Goal: Task Accomplishment & Management: Manage account settings

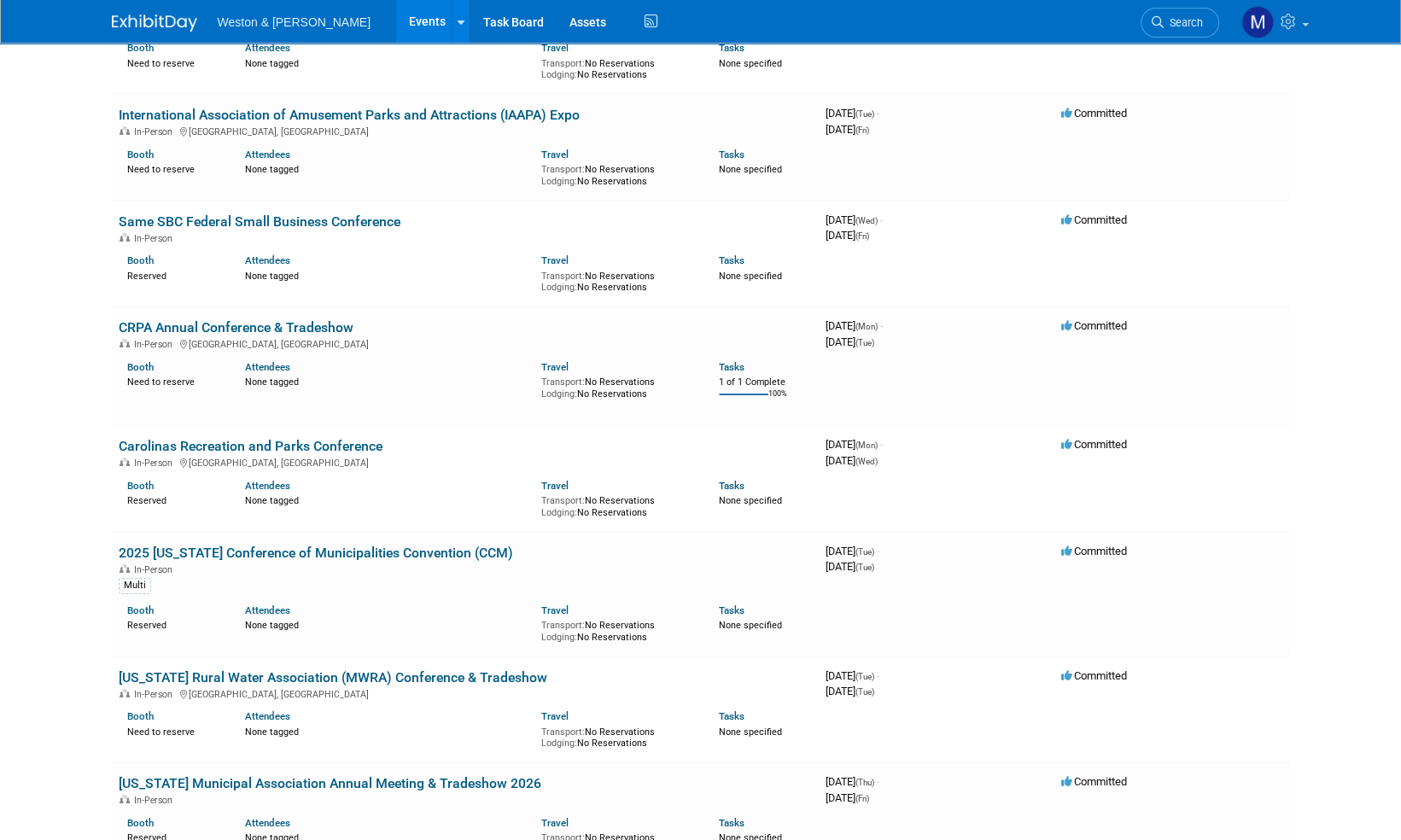
click at [1183, 23] on span "Search" at bounding box center [1183, 22] width 39 height 13
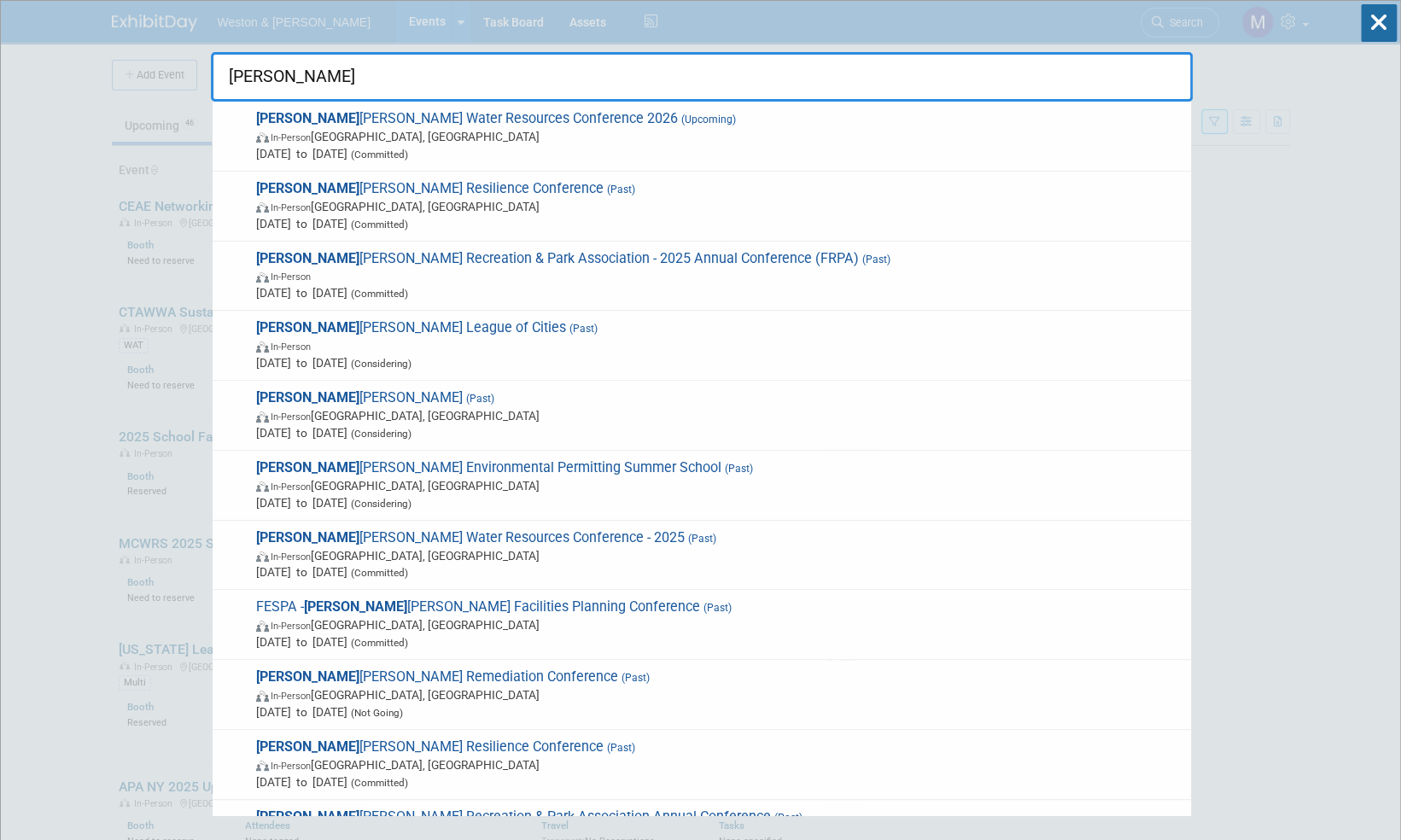
type input "flor"
click at [1375, 23] on icon at bounding box center [1378, 23] width 36 height 38
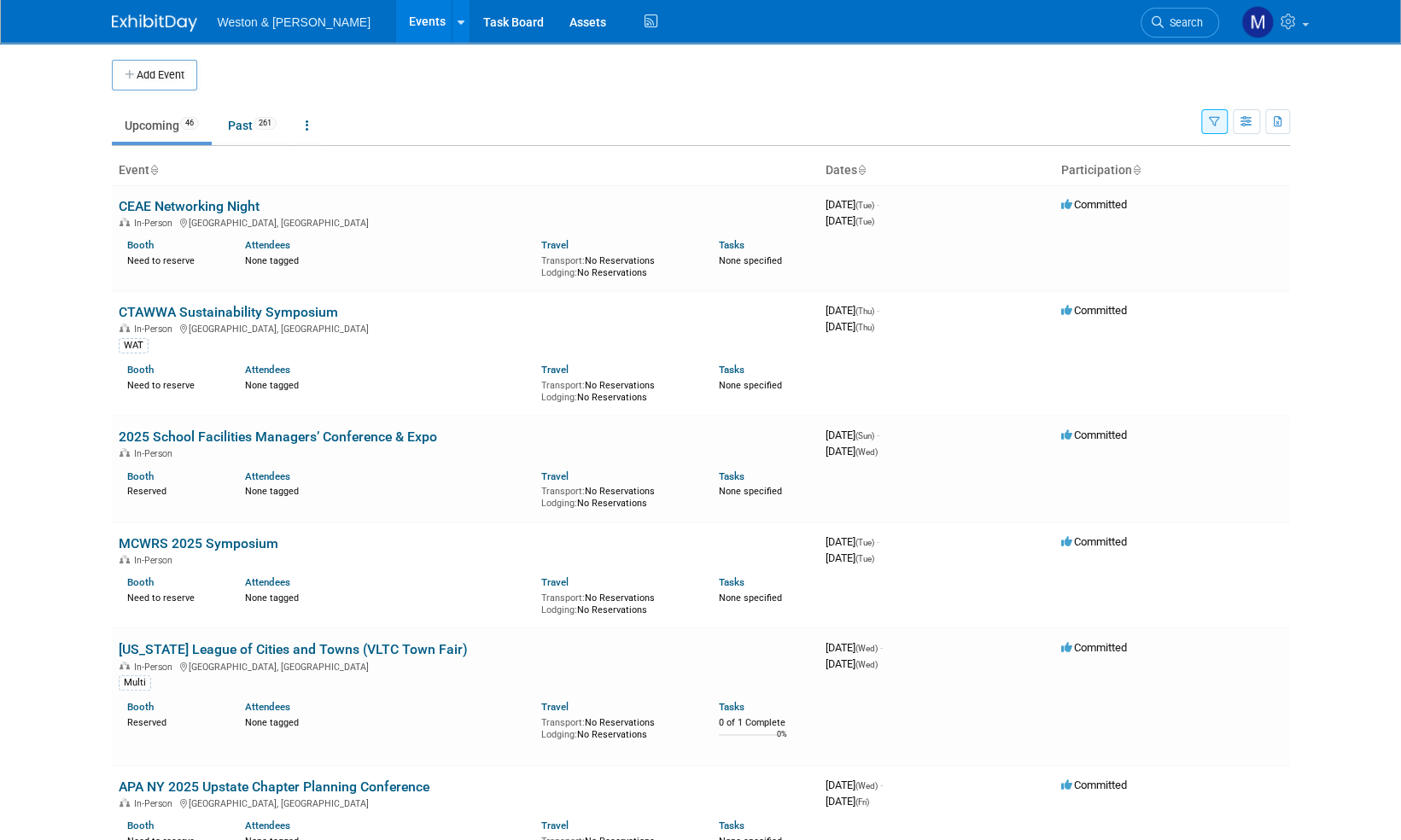
click at [173, 21] on img at bounding box center [154, 22] width 85 height 17
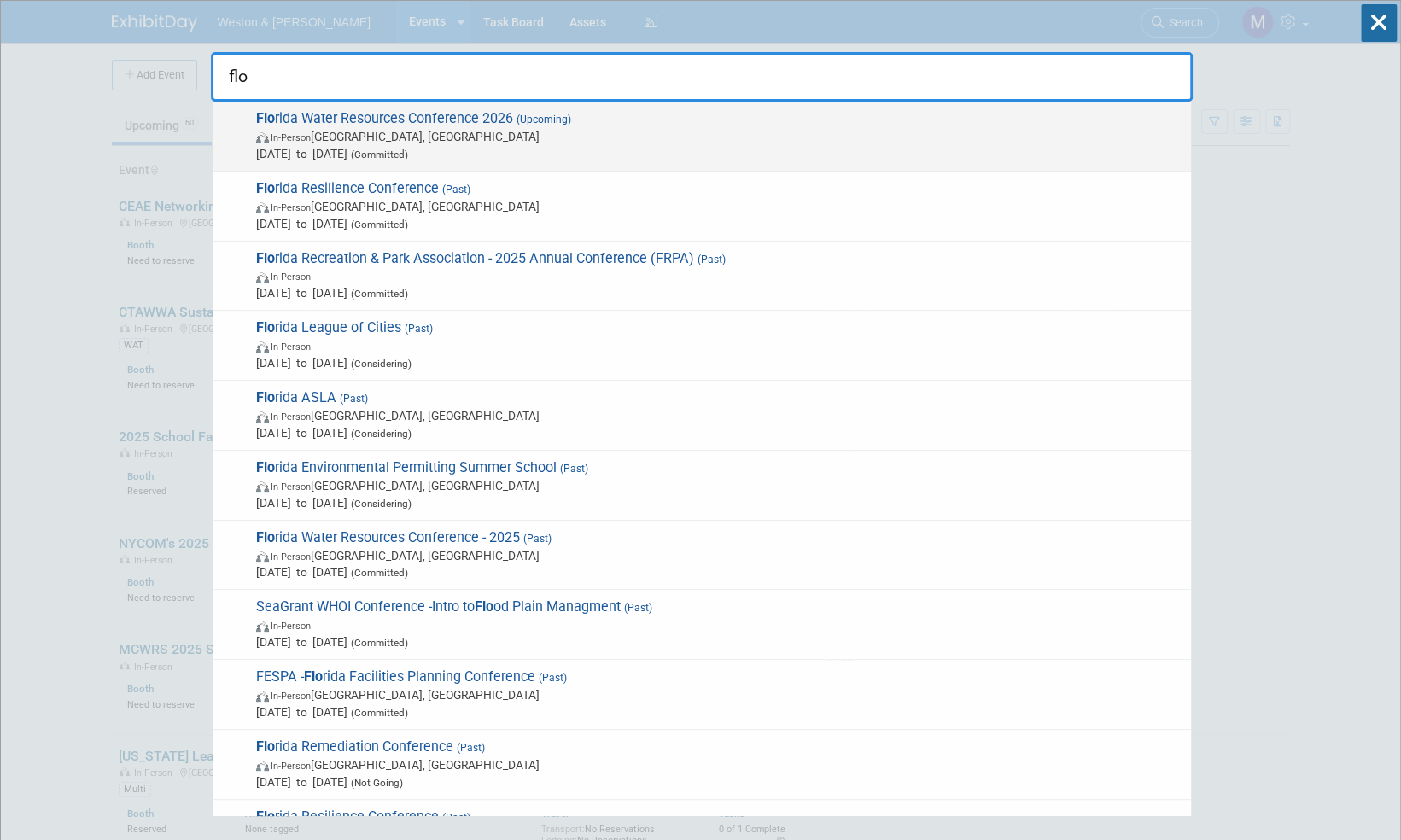
type input "flo"
click at [494, 119] on span "[PERSON_NAME] Water Resources Conference 2026 (Upcoming) In-Person [GEOGRAPHIC_…" at bounding box center [716, 136] width 931 height 52
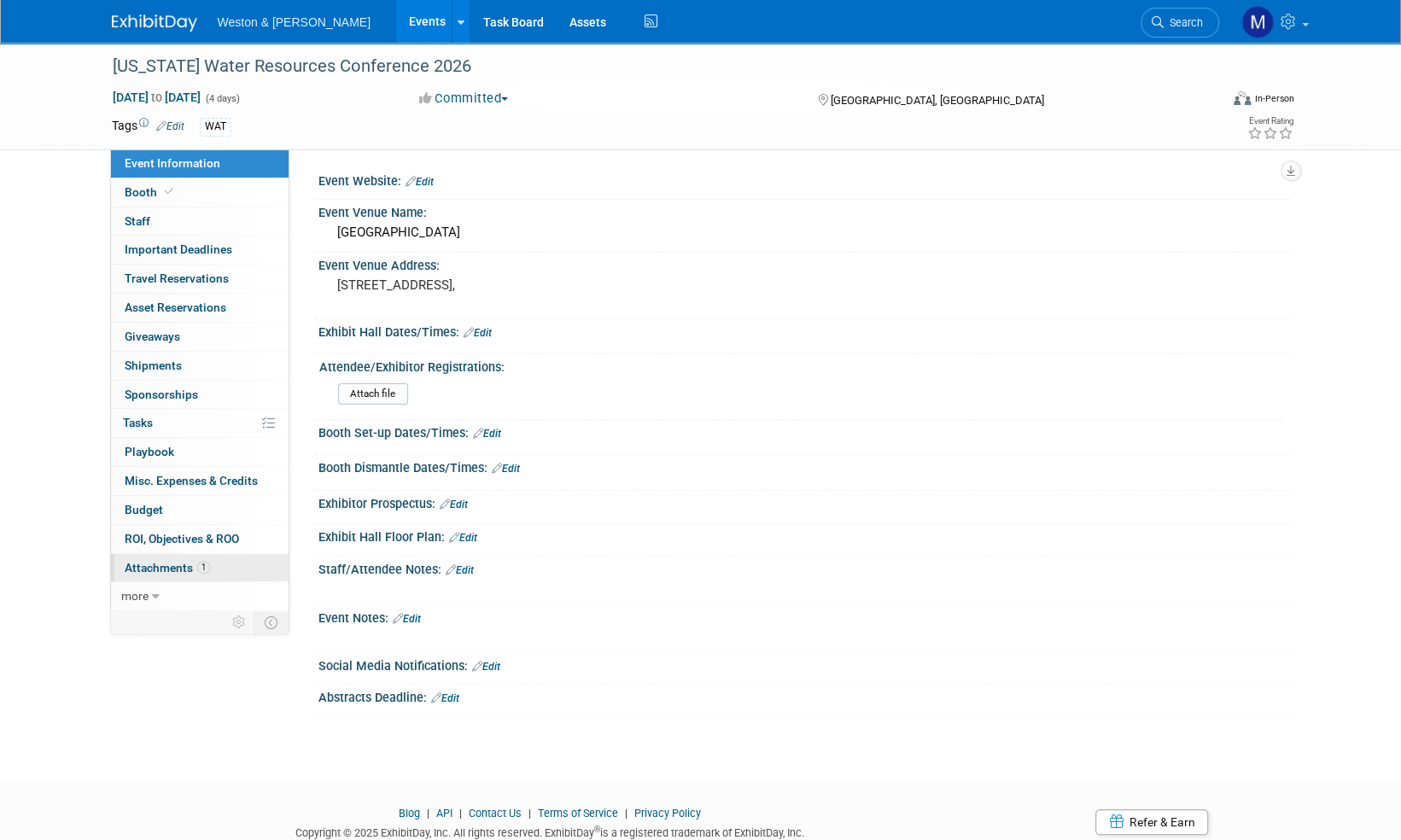
click at [172, 561] on span "Attachments 1" at bounding box center [167, 567] width 85 height 14
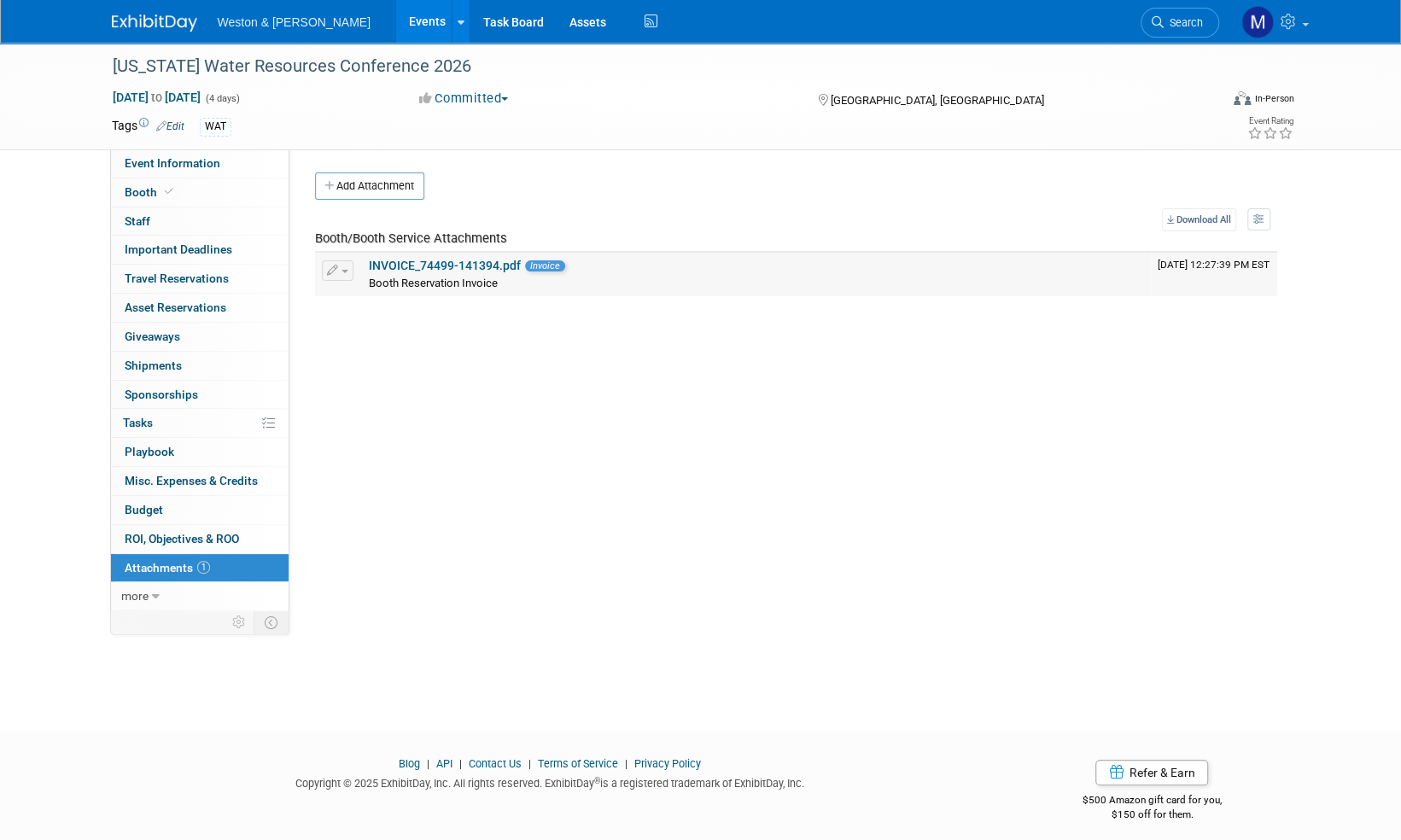
click at [489, 264] on link "INVOICE_74499-141394.pdf" at bounding box center [444, 265] width 152 height 14
click at [143, 195] on span "Booth" at bounding box center [151, 192] width 53 height 14
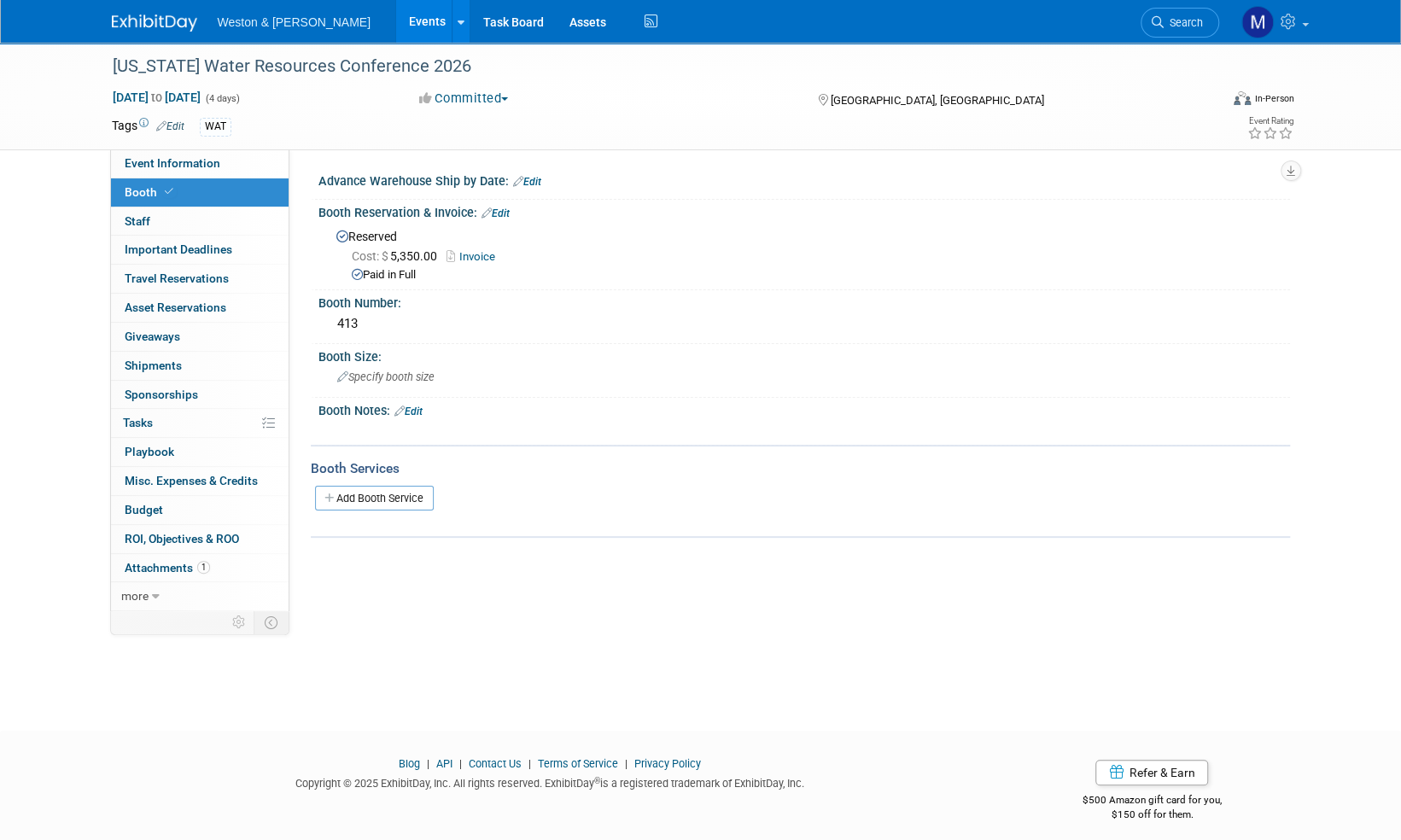
click at [509, 214] on link "Edit" at bounding box center [496, 213] width 28 height 12
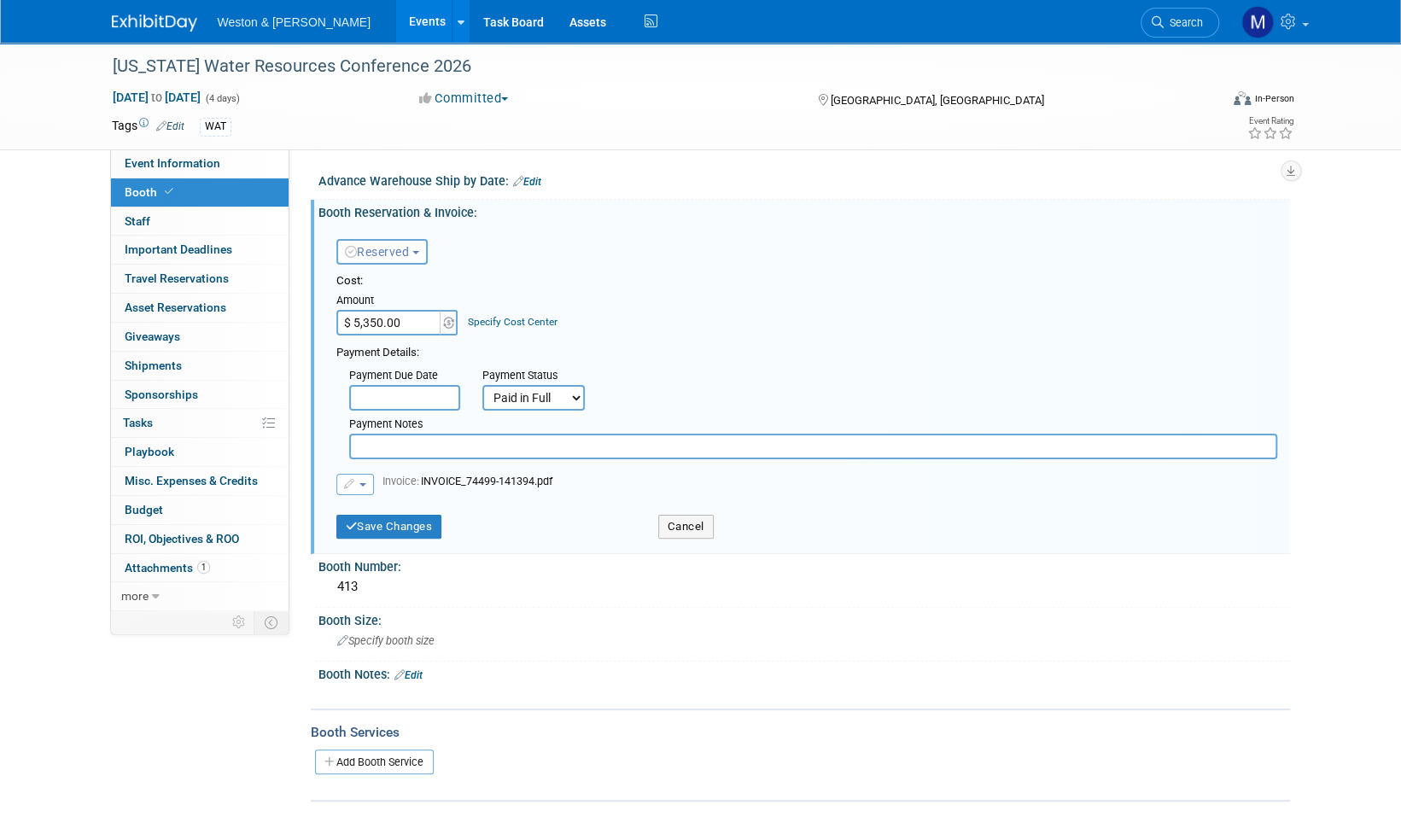
click at [406, 322] on input "$ 5,350.00" at bounding box center [390, 322] width 107 height 25
click at [408, 320] on input "$ 13" at bounding box center [390, 322] width 107 height 25
type input "$ 1,350.00"
click at [395, 530] on button "Save Changes" at bounding box center [389, 526] width 106 height 23
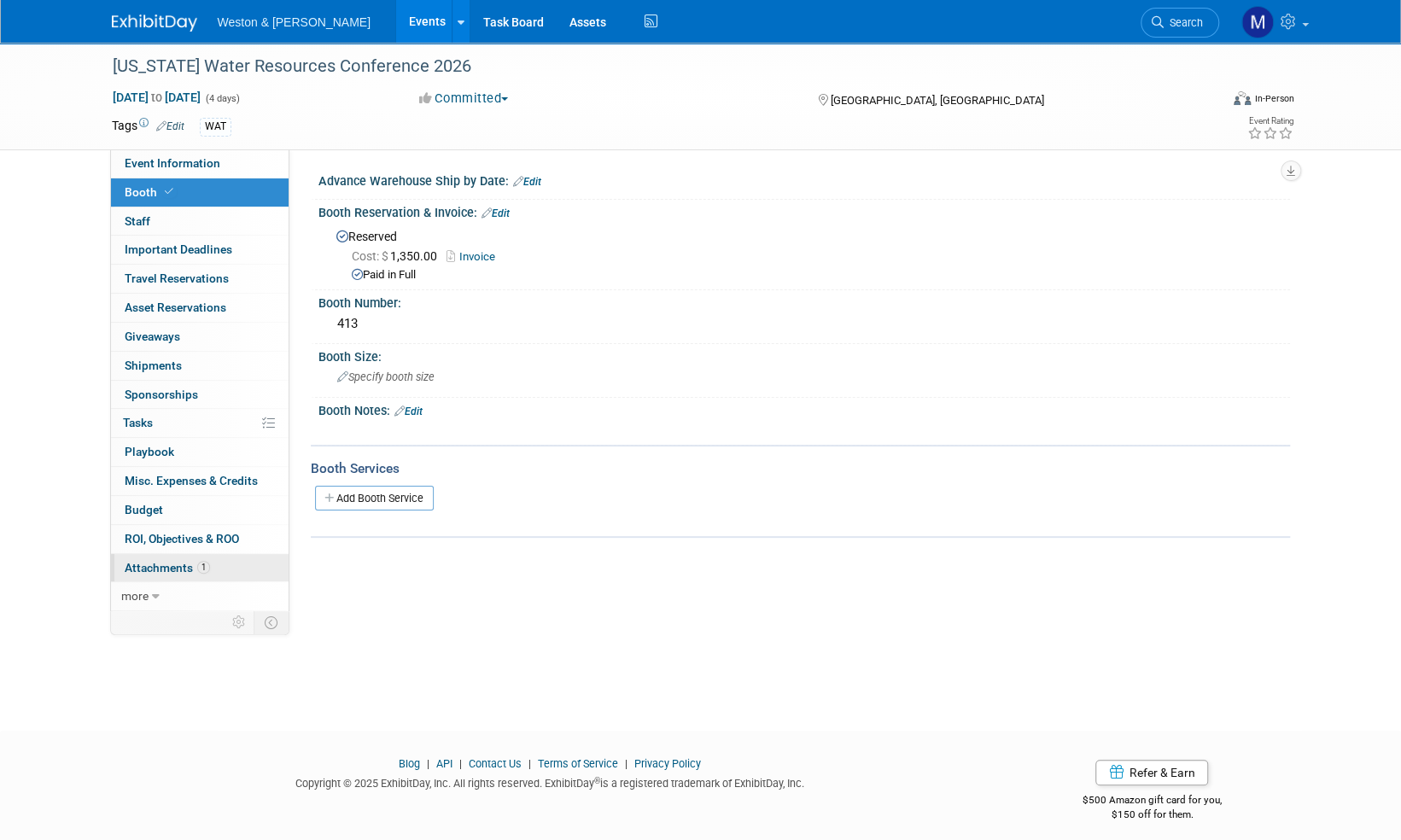
click at [167, 564] on span "Attachments 1" at bounding box center [167, 567] width 85 height 14
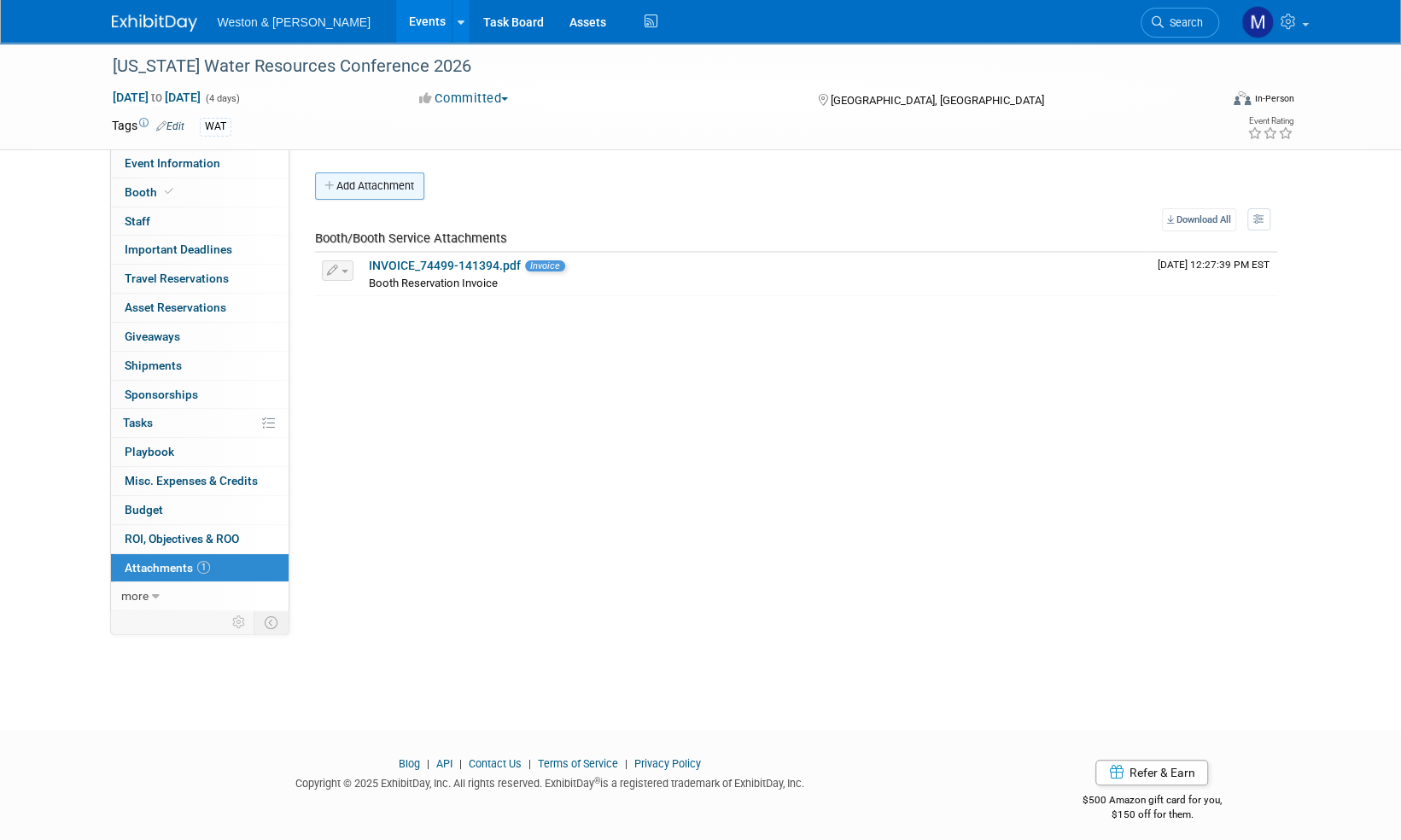
click at [382, 187] on button "Add Attachment" at bounding box center [369, 186] width 110 height 27
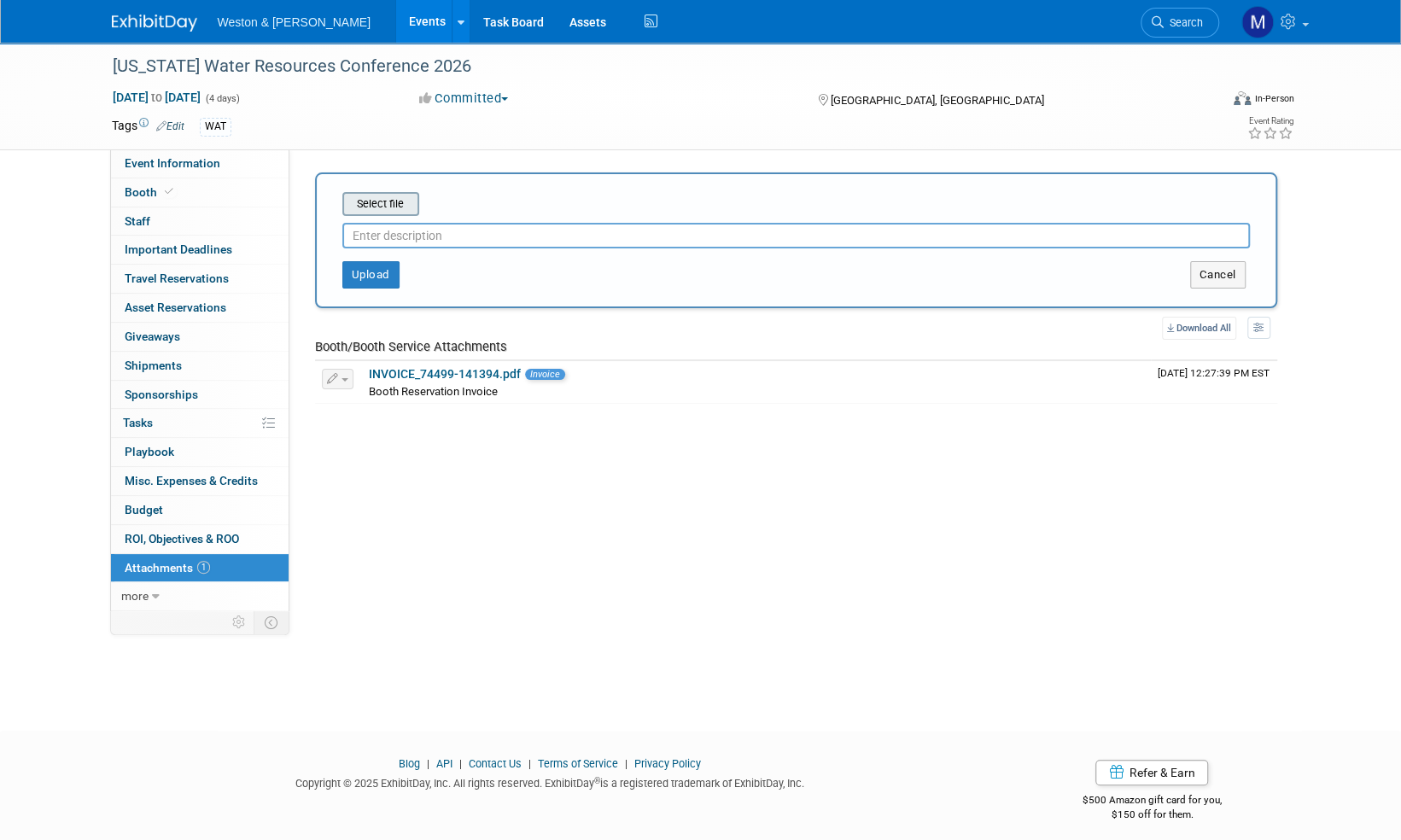
click at [392, 204] on input "file" at bounding box center [316, 204] width 203 height 21
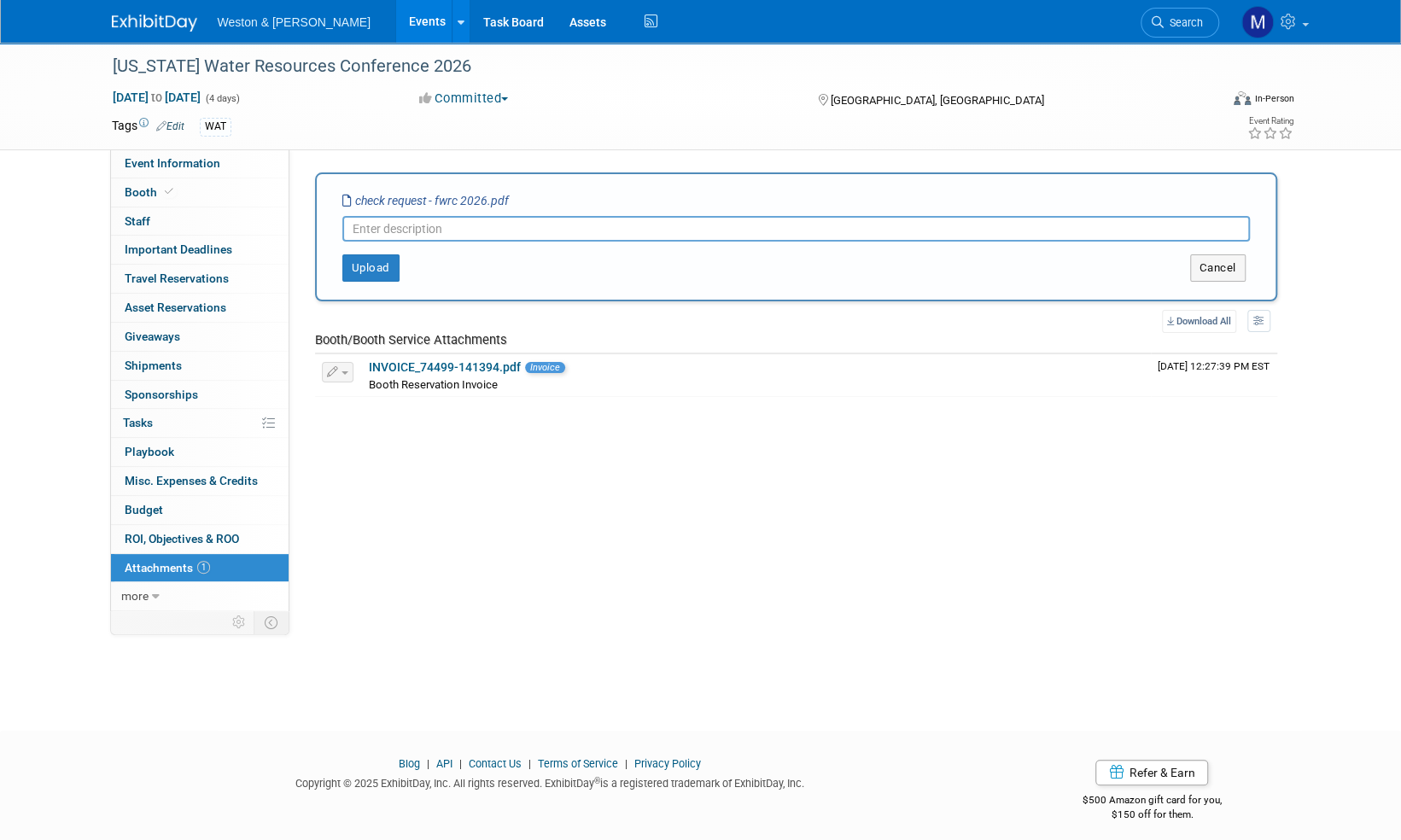
click at [399, 229] on input "text" at bounding box center [796, 228] width 908 height 25
type input "Check re"
click at [408, 223] on input "Check re" at bounding box center [796, 228] width 908 height 25
type input "Check request"
click at [369, 262] on button "Upload" at bounding box center [370, 267] width 57 height 27
